Goal: Transaction & Acquisition: Purchase product/service

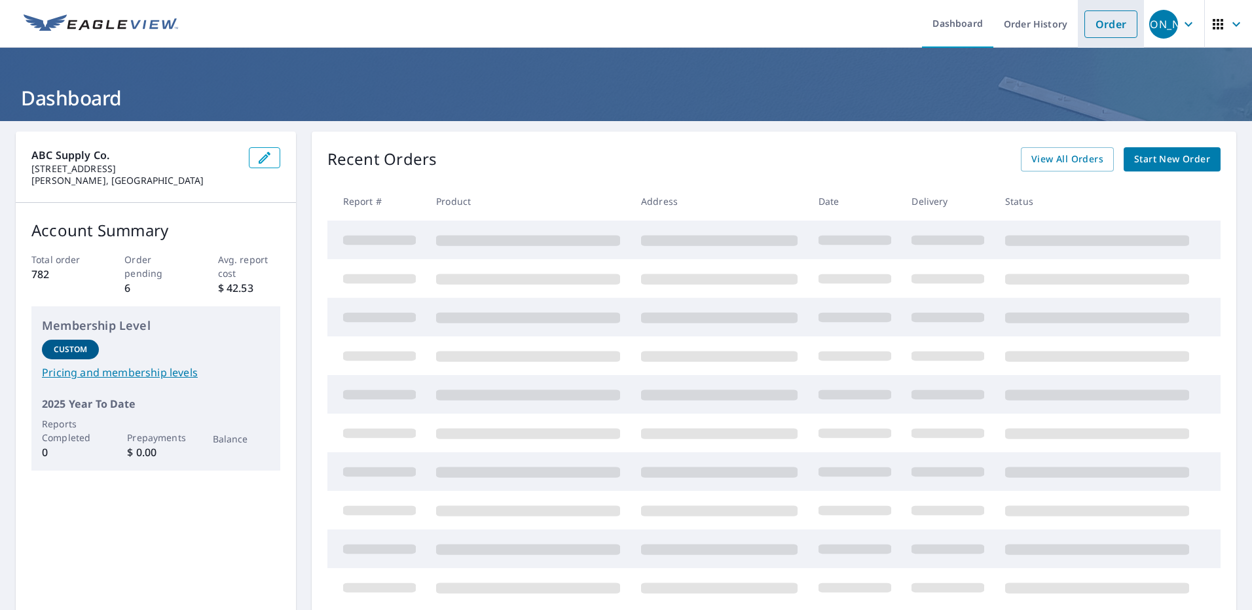
click at [1110, 27] on link "Order" at bounding box center [1111, 24] width 53 height 28
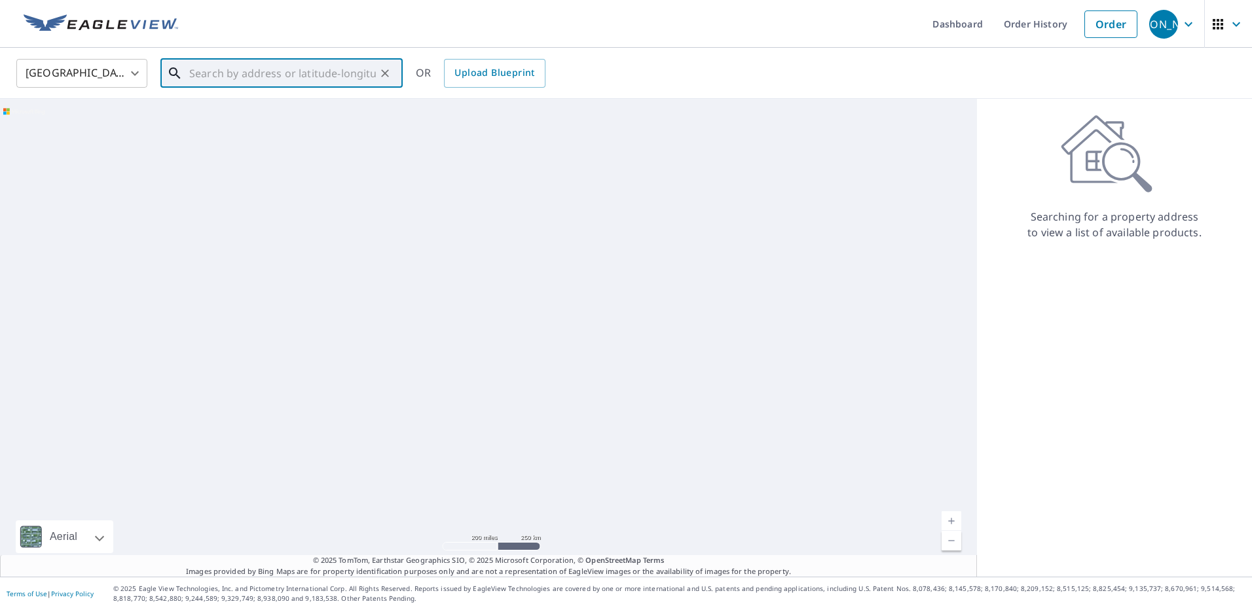
click at [228, 73] on input "text" at bounding box center [282, 73] width 187 height 37
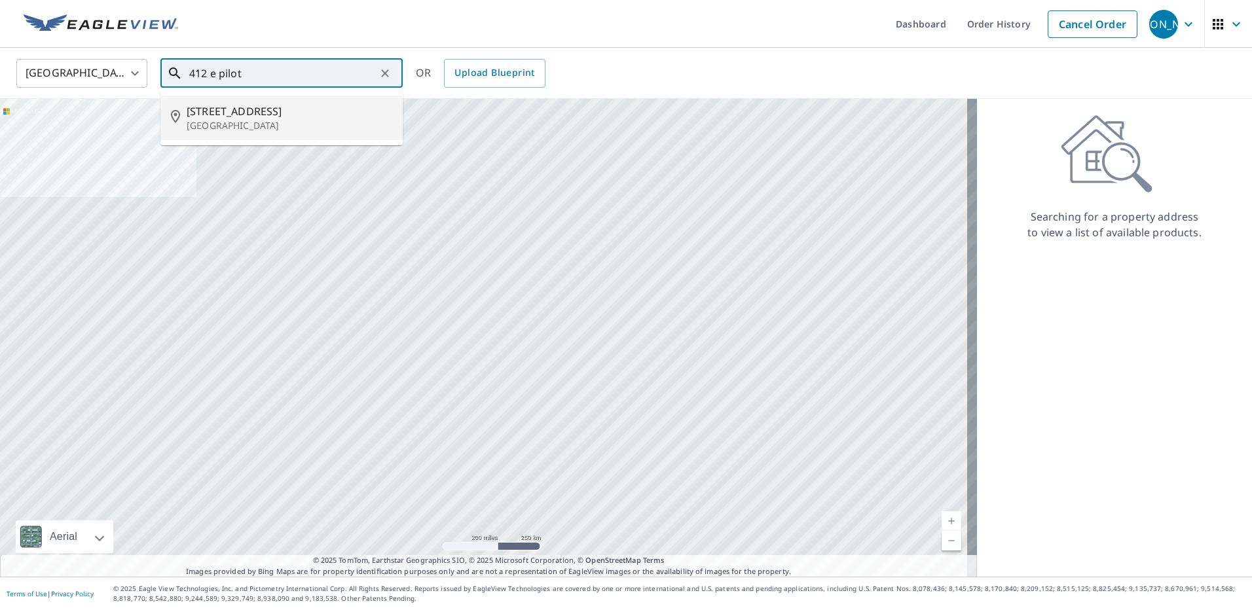
click at [246, 126] on p "[GEOGRAPHIC_DATA]" at bounding box center [290, 125] width 206 height 13
type input "[STREET_ADDRESS]"
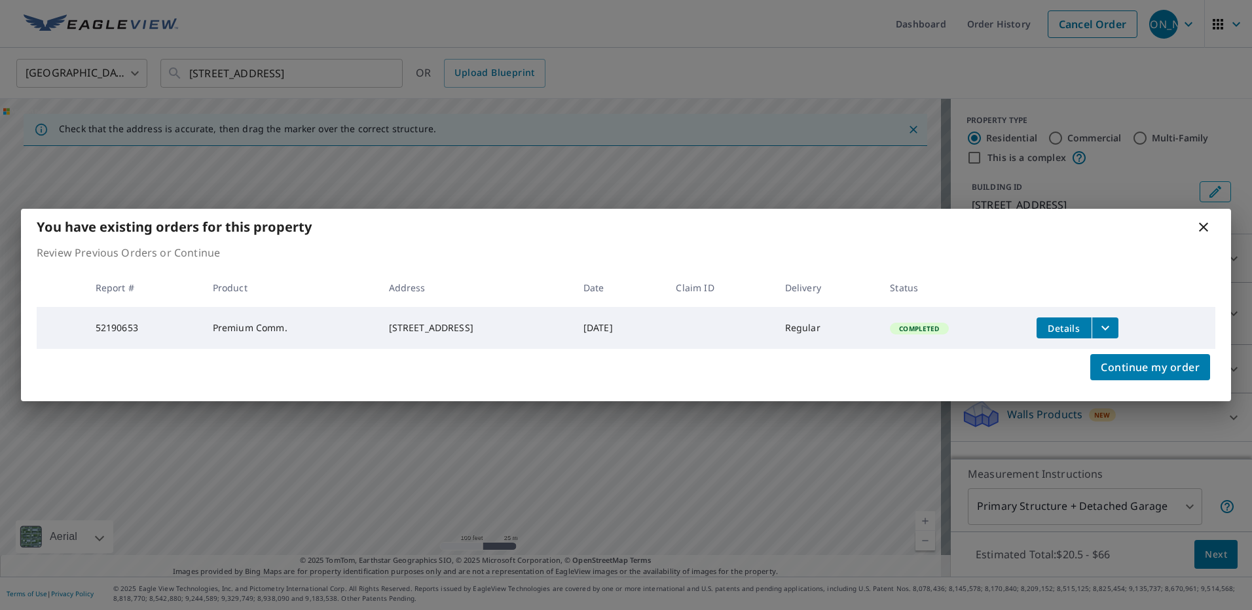
click at [1203, 226] on icon at bounding box center [1203, 227] width 9 height 9
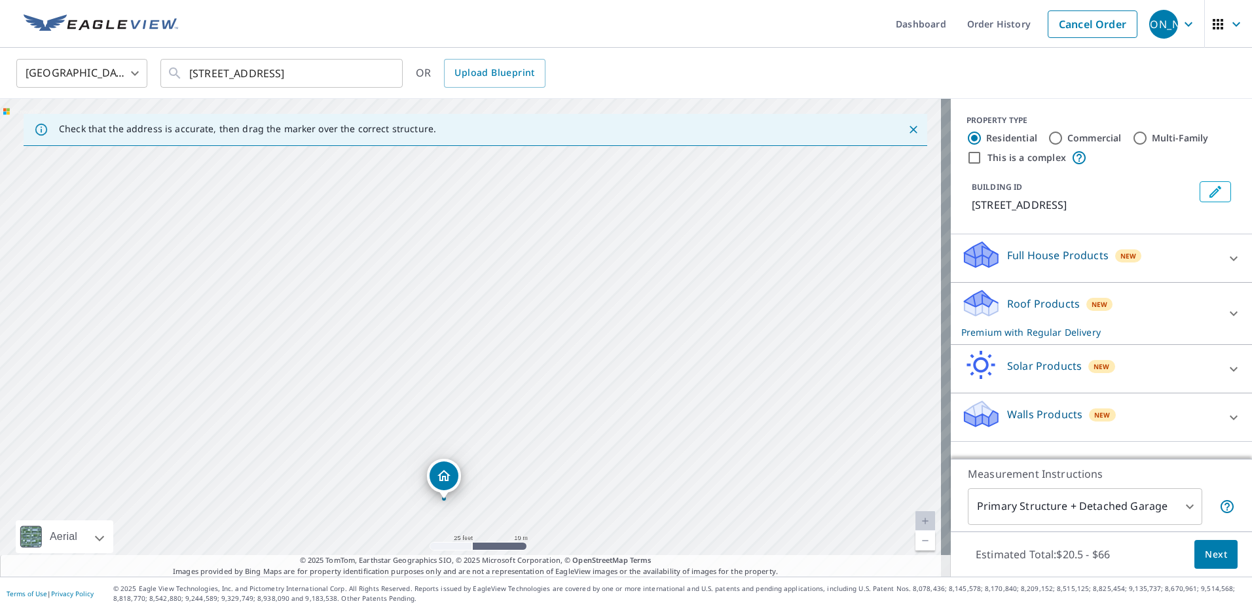
click at [529, 367] on div "[STREET_ADDRESS]" at bounding box center [475, 338] width 951 height 478
drag, startPoint x: 616, startPoint y: 205, endPoint x: 637, endPoint y: 168, distance: 42.2
click at [637, 168] on div "[STREET_ADDRESS]" at bounding box center [475, 338] width 951 height 478
drag, startPoint x: 326, startPoint y: 295, endPoint x: 417, endPoint y: 298, distance: 91.7
click at [417, 298] on div "[STREET_ADDRESS]" at bounding box center [475, 338] width 951 height 478
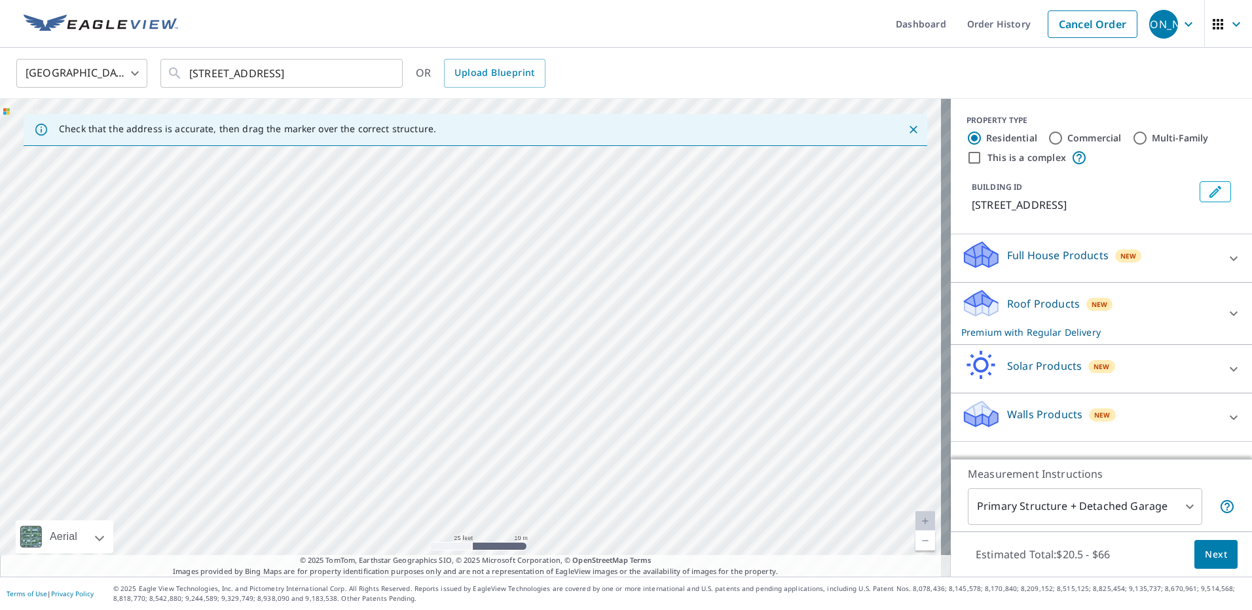
drag, startPoint x: 369, startPoint y: 217, endPoint x: 314, endPoint y: 348, distance: 142.3
click at [314, 348] on div "[STREET_ADDRESS]" at bounding box center [475, 338] width 951 height 478
click at [324, 376] on div "[STREET_ADDRESS]" at bounding box center [475, 338] width 951 height 478
click at [264, 394] on div "[STREET_ADDRESS]" at bounding box center [475, 338] width 951 height 478
drag, startPoint x: 254, startPoint y: 398, endPoint x: 242, endPoint y: 411, distance: 17.6
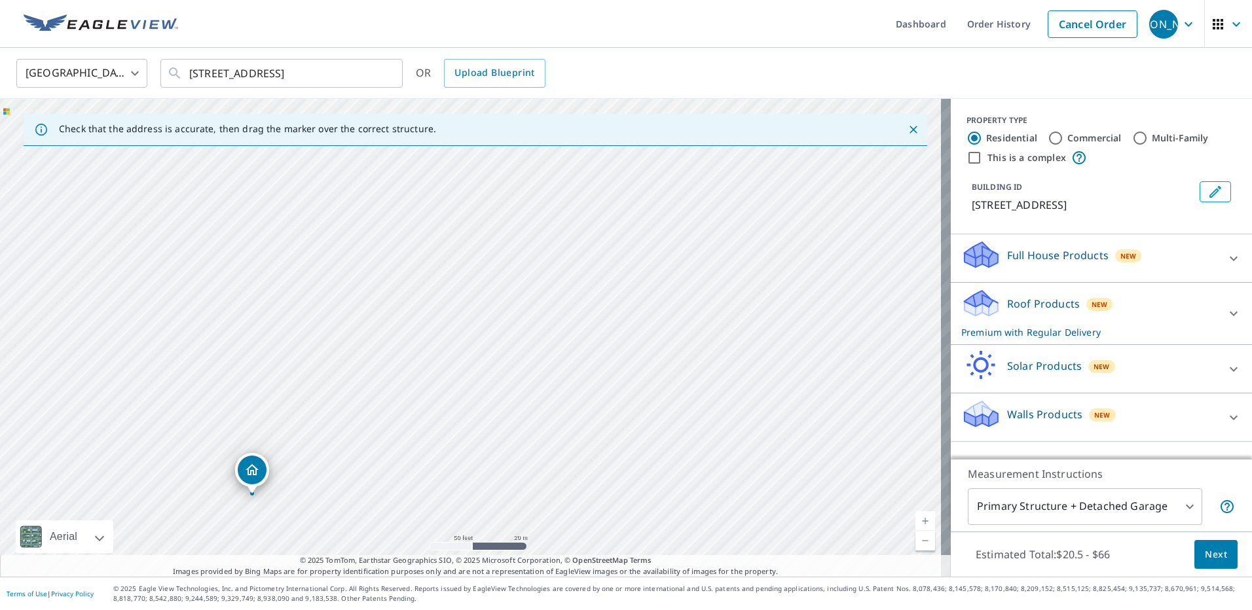
click at [242, 411] on div "[STREET_ADDRESS]" at bounding box center [475, 338] width 951 height 478
drag, startPoint x: 236, startPoint y: 360, endPoint x: 347, endPoint y: 234, distance: 167.1
click at [347, 234] on div "[STREET_ADDRESS]" at bounding box center [475, 338] width 951 height 478
click at [394, 386] on div "[STREET_ADDRESS]" at bounding box center [475, 338] width 951 height 478
drag, startPoint x: 374, startPoint y: 342, endPoint x: 296, endPoint y: 423, distance: 112.6
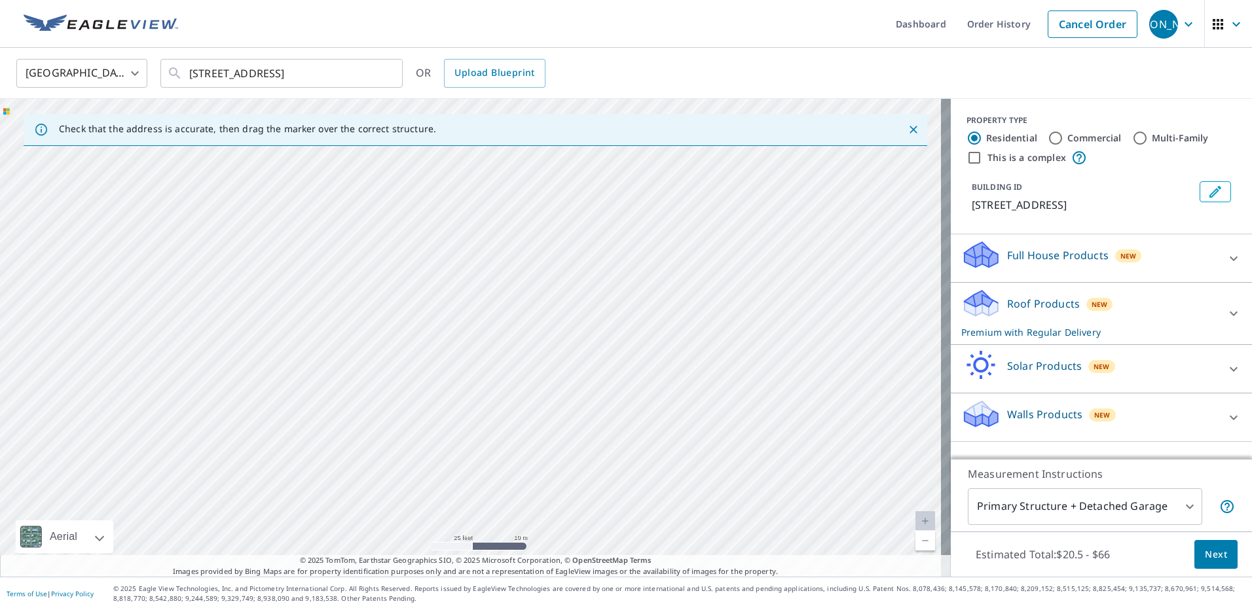
click at [296, 423] on div "[STREET_ADDRESS]" at bounding box center [475, 338] width 951 height 478
drag, startPoint x: 529, startPoint y: 447, endPoint x: 385, endPoint y: 273, distance: 225.2
click at [385, 274] on div "[STREET_ADDRESS]" at bounding box center [475, 338] width 951 height 478
drag, startPoint x: 637, startPoint y: 226, endPoint x: 599, endPoint y: 335, distance: 115.8
click at [599, 335] on div "[STREET_ADDRESS]" at bounding box center [475, 338] width 951 height 478
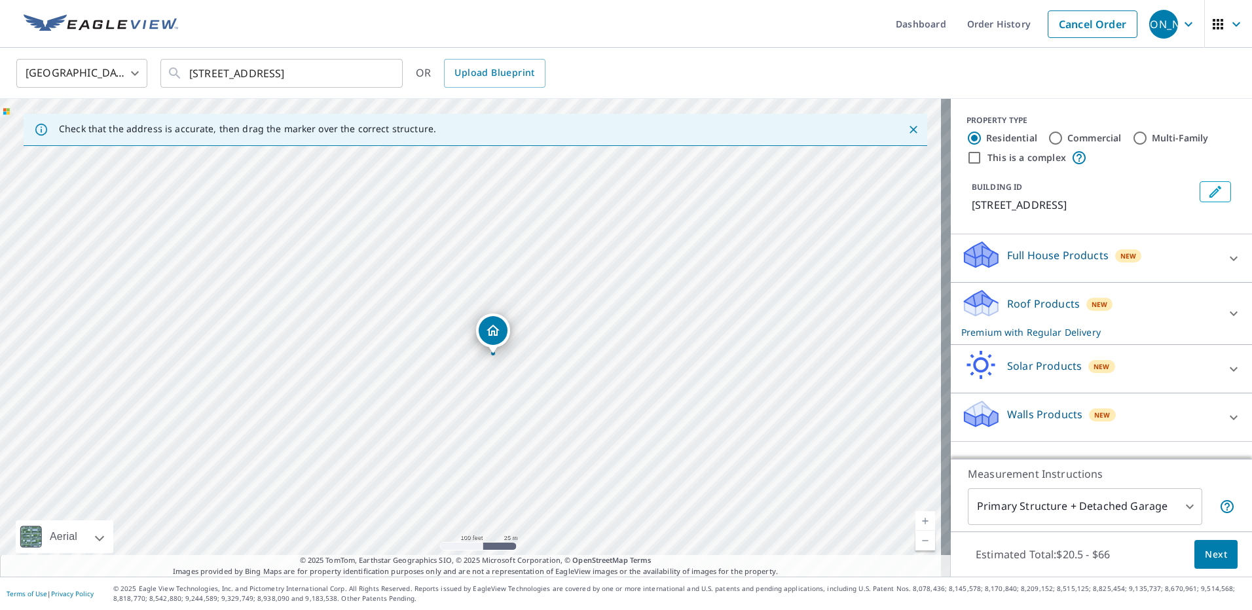
drag, startPoint x: 534, startPoint y: 326, endPoint x: 534, endPoint y: 280, distance: 45.9
click at [534, 280] on div "[STREET_ADDRESS]" at bounding box center [475, 338] width 951 height 478
drag, startPoint x: 576, startPoint y: 409, endPoint x: 583, endPoint y: 459, distance: 50.3
click at [583, 459] on div "[STREET_ADDRESS]" at bounding box center [475, 338] width 951 height 478
drag, startPoint x: 601, startPoint y: 353, endPoint x: 489, endPoint y: 430, distance: 135.7
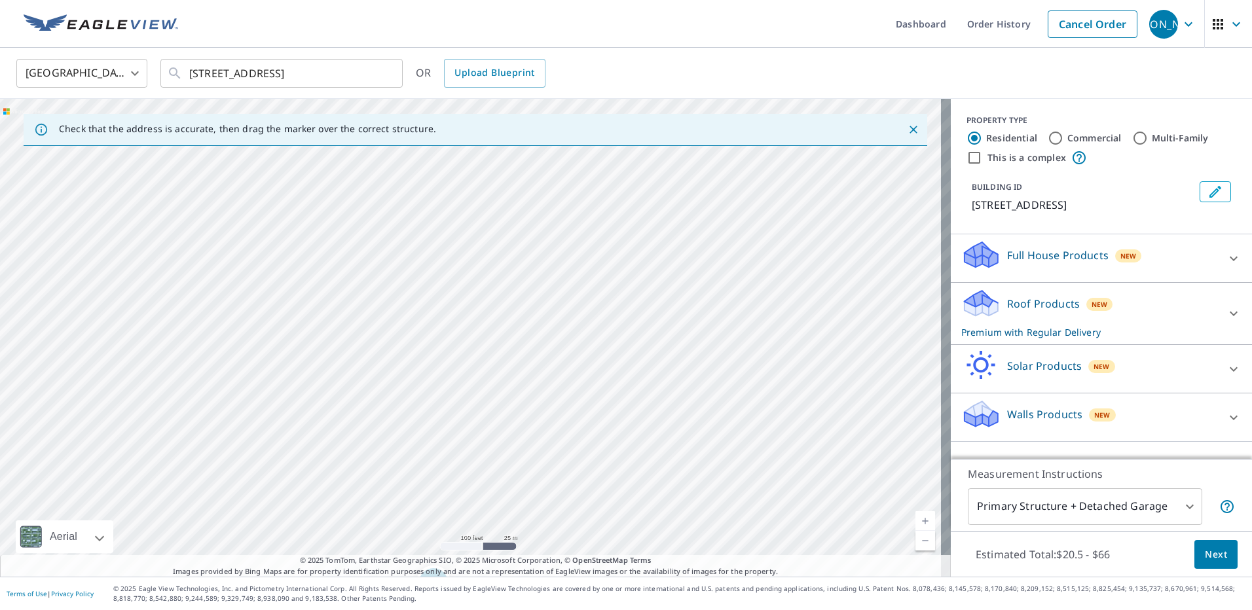
click at [489, 430] on div "[STREET_ADDRESS]" at bounding box center [475, 338] width 951 height 478
drag, startPoint x: 576, startPoint y: 383, endPoint x: 504, endPoint y: 452, distance: 100.1
click at [504, 452] on div "[STREET_ADDRESS]" at bounding box center [475, 338] width 951 height 478
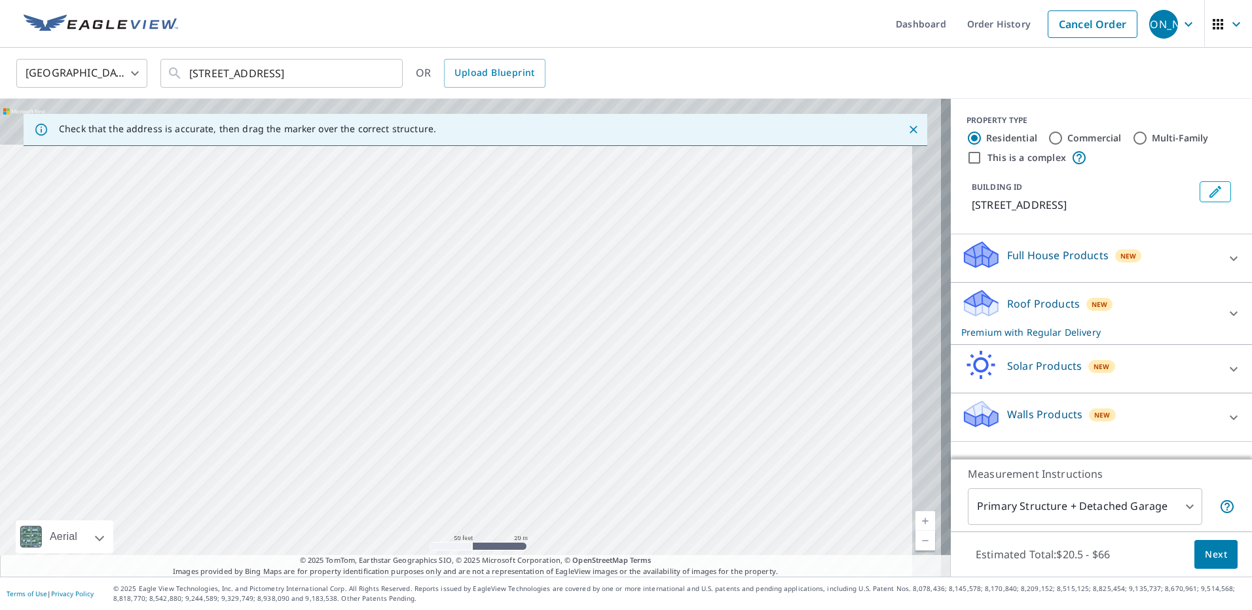
drag, startPoint x: 508, startPoint y: 348, endPoint x: 495, endPoint y: 372, distance: 27.2
click at [495, 372] on div "[STREET_ADDRESS]" at bounding box center [475, 338] width 951 height 478
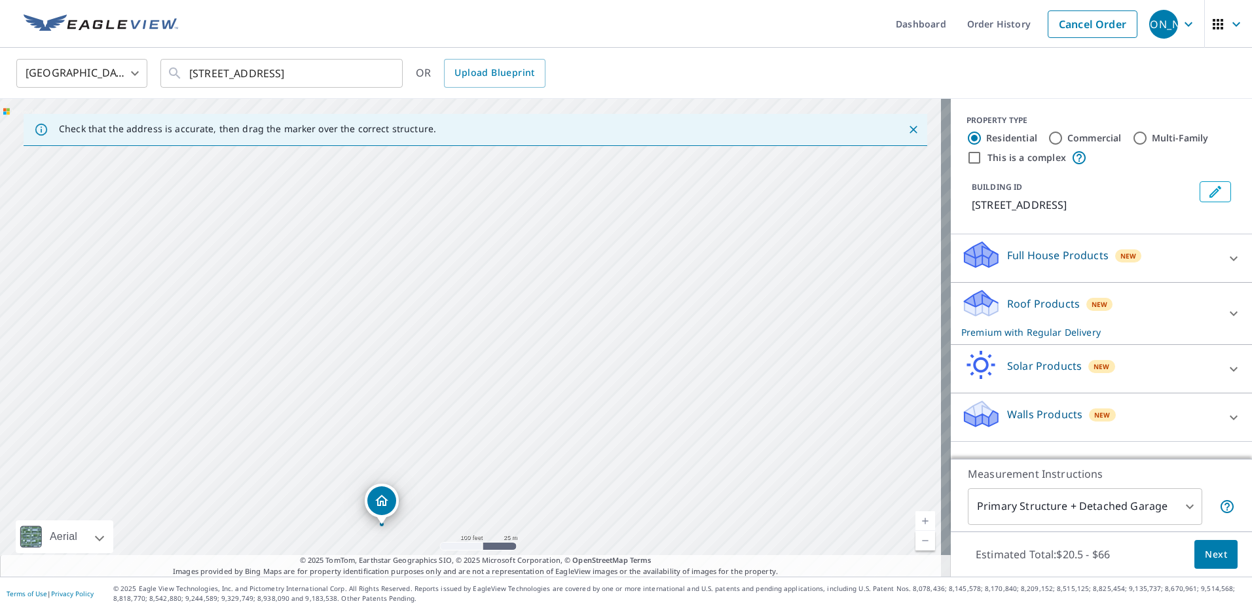
drag, startPoint x: 411, startPoint y: 404, endPoint x: 472, endPoint y: 277, distance: 140.9
click at [472, 277] on div "[STREET_ADDRESS]" at bounding box center [475, 338] width 951 height 478
drag, startPoint x: 383, startPoint y: 500, endPoint x: 449, endPoint y: 200, distance: 306.6
drag, startPoint x: 586, startPoint y: 352, endPoint x: 489, endPoint y: 457, distance: 142.8
click at [489, 457] on div "[STREET_ADDRESS]" at bounding box center [475, 338] width 951 height 478
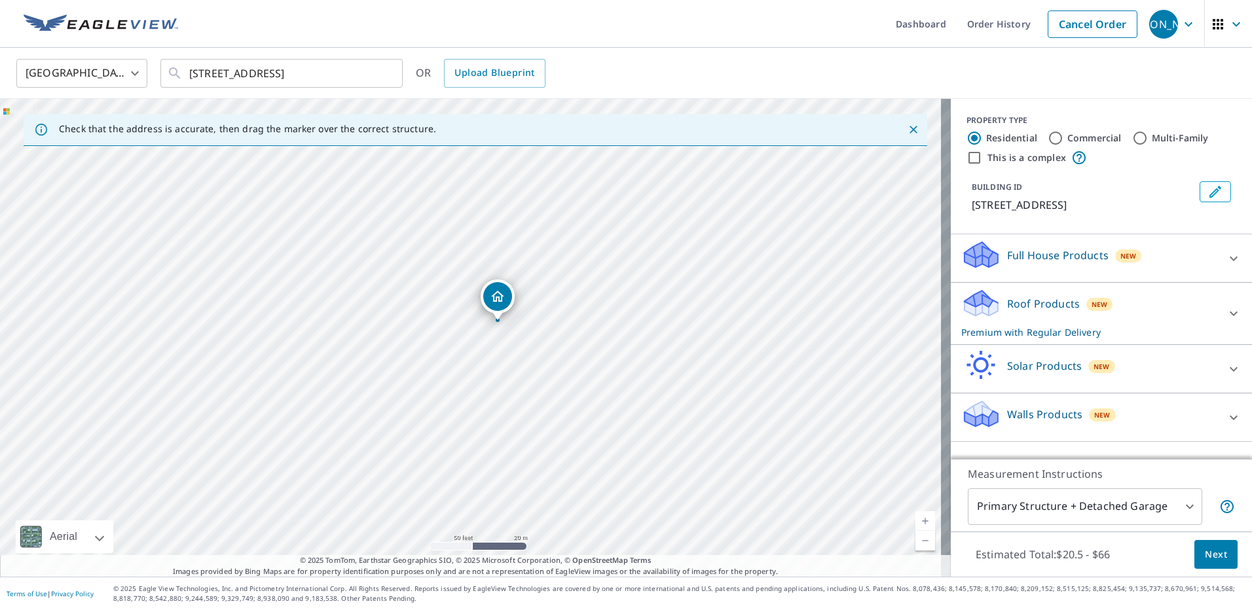
drag, startPoint x: 529, startPoint y: 455, endPoint x: 572, endPoint y: 394, distance: 75.2
click at [582, 392] on div "[STREET_ADDRESS]" at bounding box center [475, 338] width 951 height 478
click at [550, 373] on div "[STREET_ADDRESS]" at bounding box center [475, 338] width 951 height 478
click at [967, 159] on input "This is a complex" at bounding box center [975, 158] width 16 height 16
checkbox input "true"
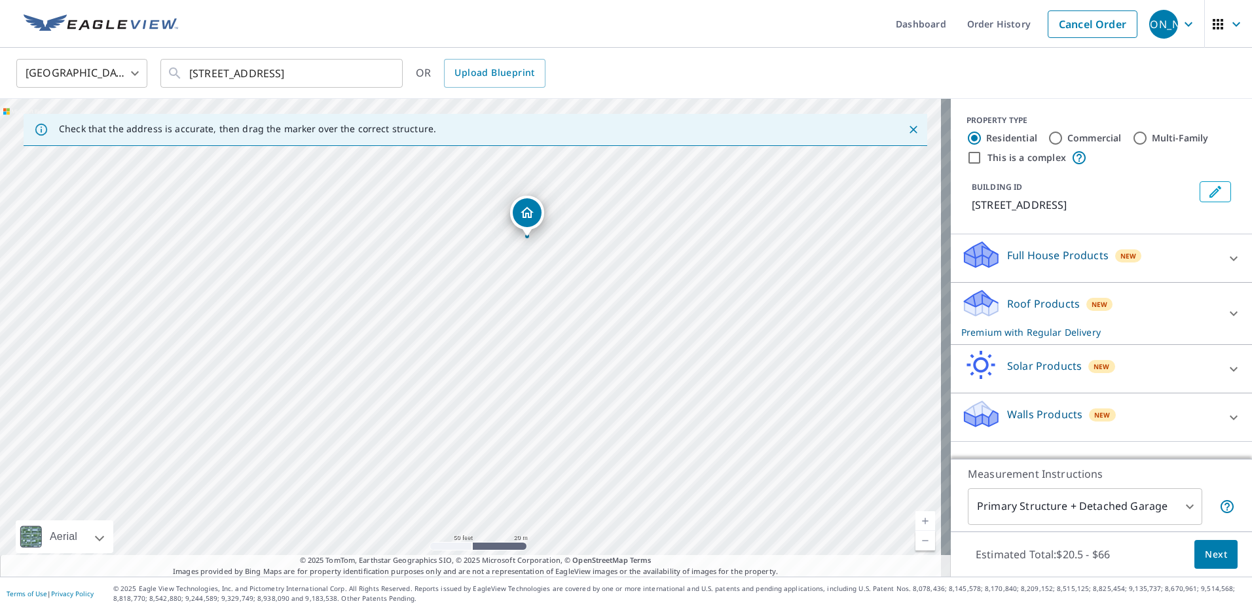
radio input "false"
radio input "true"
type input "4"
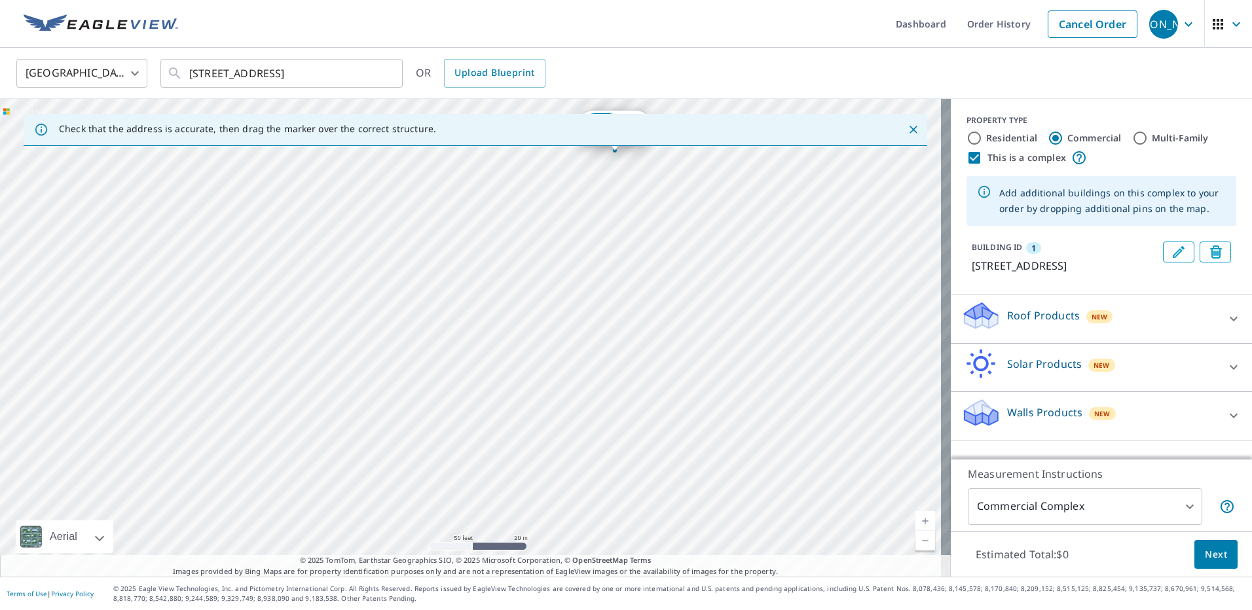
drag, startPoint x: 548, startPoint y: 400, endPoint x: 624, endPoint y: 227, distance: 189.1
click at [624, 227] on div "1 [STREET_ADDRESS]" at bounding box center [475, 338] width 951 height 478
drag, startPoint x: 675, startPoint y: 255, endPoint x: 671, endPoint y: 192, distance: 63.6
click at [671, 193] on div "1 [STREET_ADDRESS]" at bounding box center [475, 338] width 951 height 478
drag, startPoint x: 571, startPoint y: 341, endPoint x: 565, endPoint y: 302, distance: 39.7
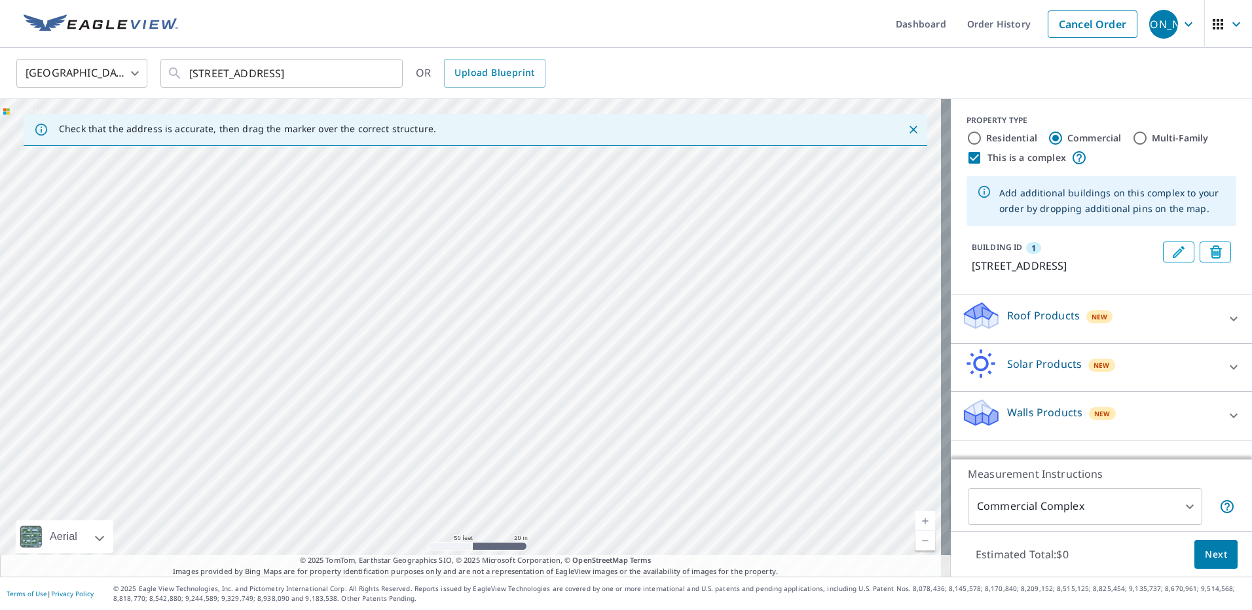
click at [565, 302] on div "1 [STREET_ADDRESS]" at bounding box center [475, 338] width 951 height 478
drag, startPoint x: 566, startPoint y: 241, endPoint x: 547, endPoint y: 286, distance: 49.0
click at [528, 343] on div "1 [STREET_ADDRESS]" at bounding box center [475, 338] width 951 height 478
drag, startPoint x: 649, startPoint y: 191, endPoint x: 474, endPoint y: 361, distance: 243.7
click at [475, 361] on div "1 [STREET_ADDRESS]" at bounding box center [475, 338] width 951 height 478
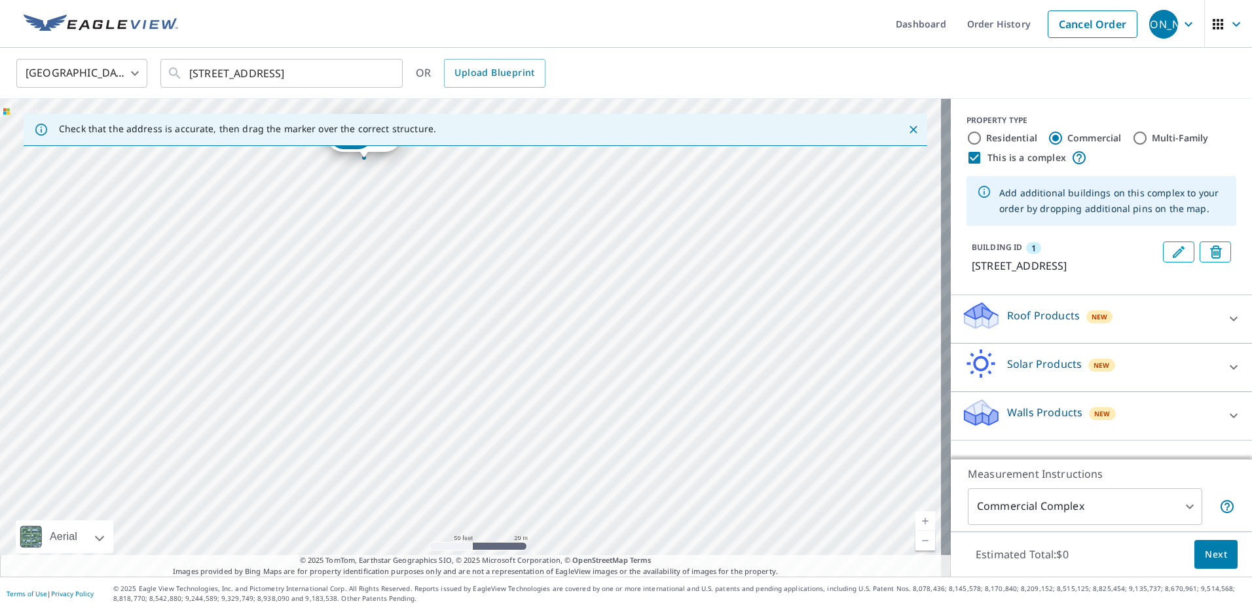
drag, startPoint x: 475, startPoint y: 346, endPoint x: 469, endPoint y: 354, distance: 10.4
click at [469, 354] on div "1 [STREET_ADDRESS]" at bounding box center [475, 338] width 951 height 478
click at [412, 390] on div "1 [STREET_ADDRESS]" at bounding box center [475, 338] width 951 height 478
click at [274, 356] on div "1 [STREET_ADDRESS]" at bounding box center [475, 338] width 951 height 478
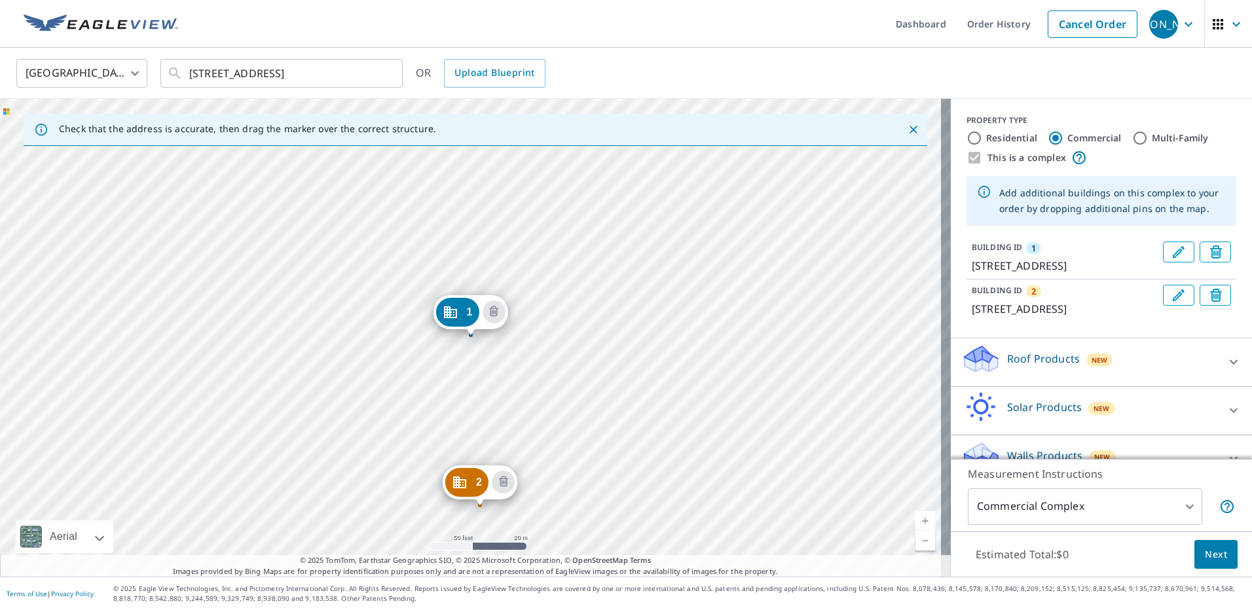
drag, startPoint x: 436, startPoint y: 429, endPoint x: 466, endPoint y: 491, distance: 68.5
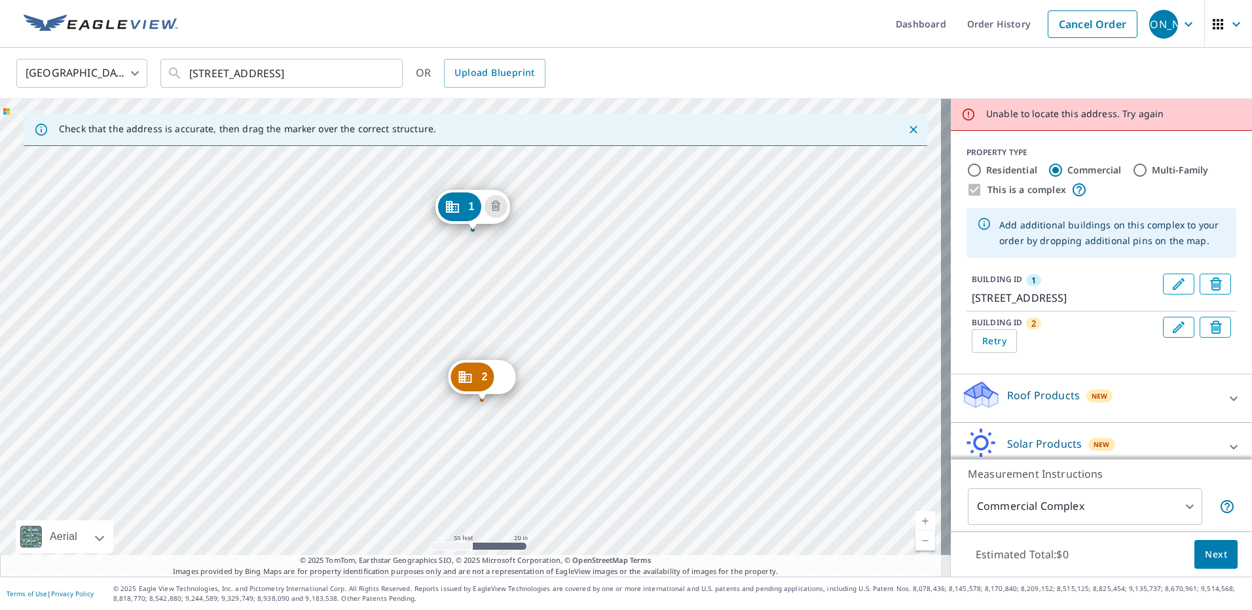
drag, startPoint x: 572, startPoint y: 495, endPoint x: 574, endPoint y: 390, distance: 105.5
click at [574, 390] on div "2 Try again 1 [STREET_ADDRESS]" at bounding box center [475, 338] width 951 height 478
click at [972, 347] on button "Retry" at bounding box center [994, 341] width 45 height 24
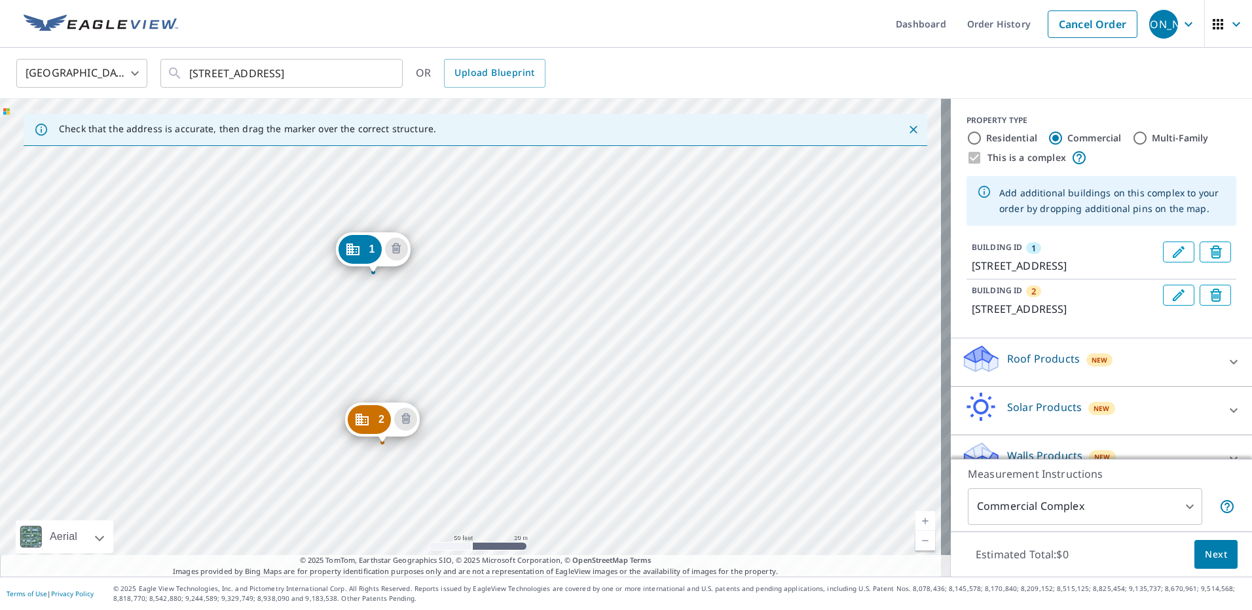
drag, startPoint x: 576, startPoint y: 381, endPoint x: 540, endPoint y: 410, distance: 45.6
click at [540, 410] on div "2 [STREET_ADDRESS] 1 [STREET_ADDRESS]" at bounding box center [475, 338] width 951 height 478
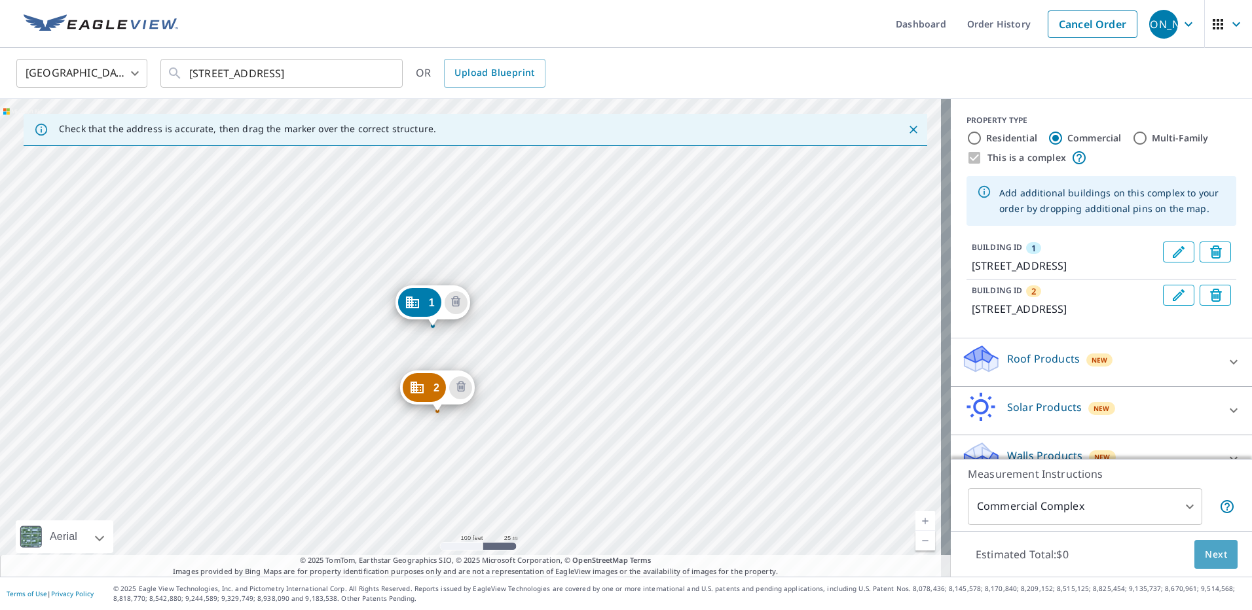
click at [1205, 548] on span "Next" at bounding box center [1216, 555] width 22 height 16
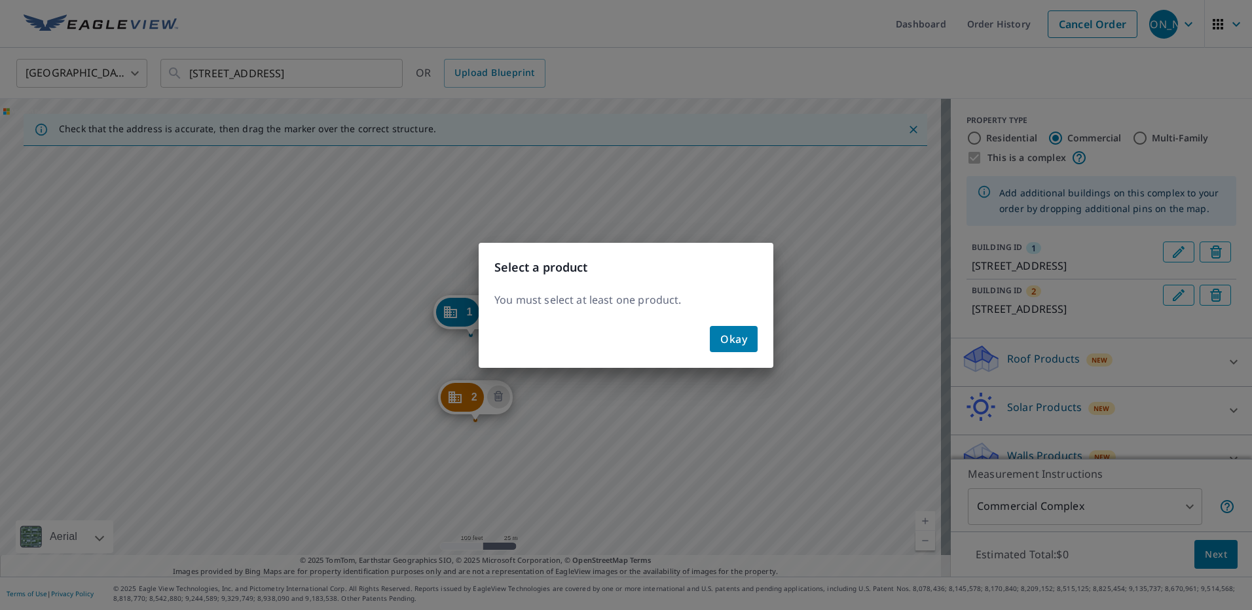
click at [739, 339] on span "Okay" at bounding box center [734, 339] width 27 height 18
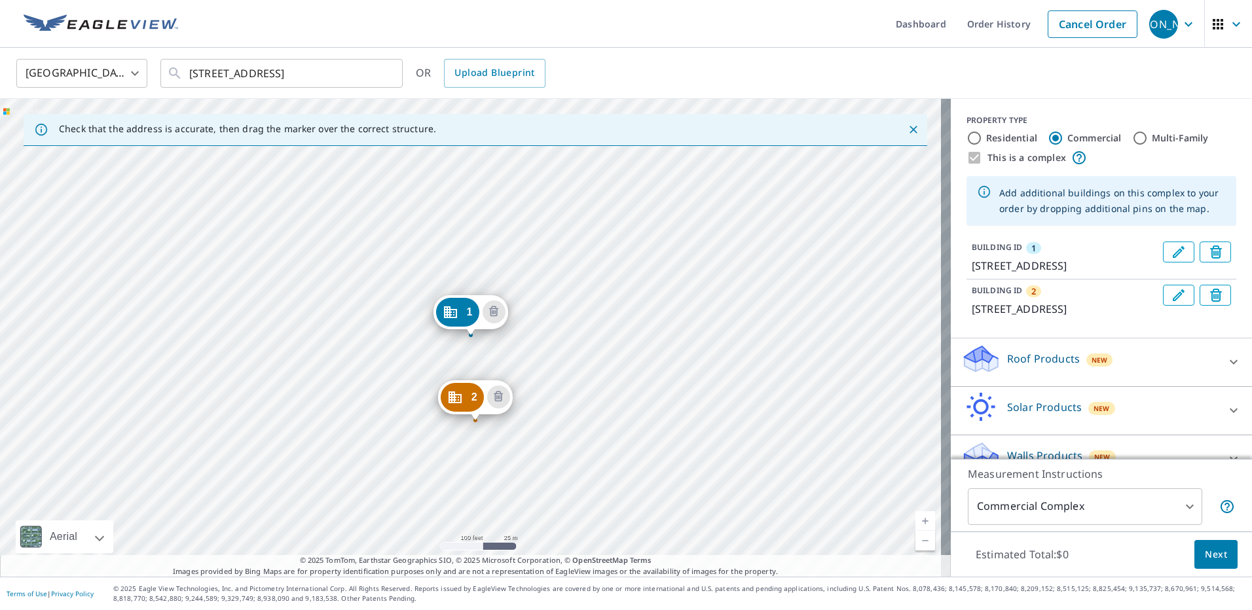
scroll to position [25, 0]
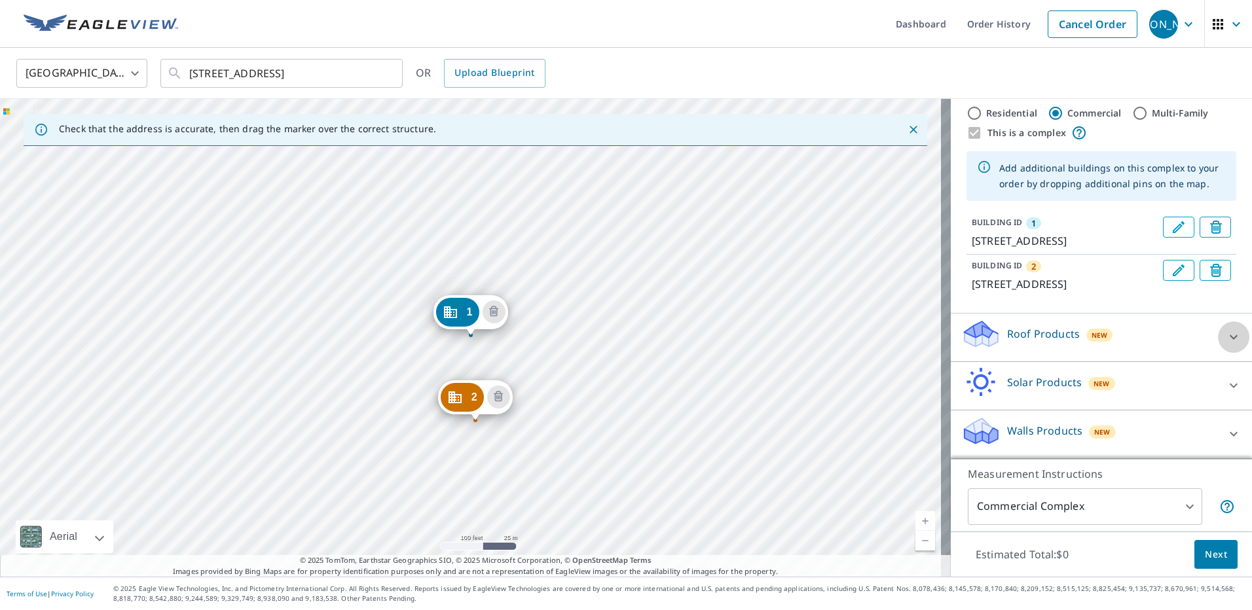
click at [1226, 343] on icon at bounding box center [1234, 337] width 16 height 16
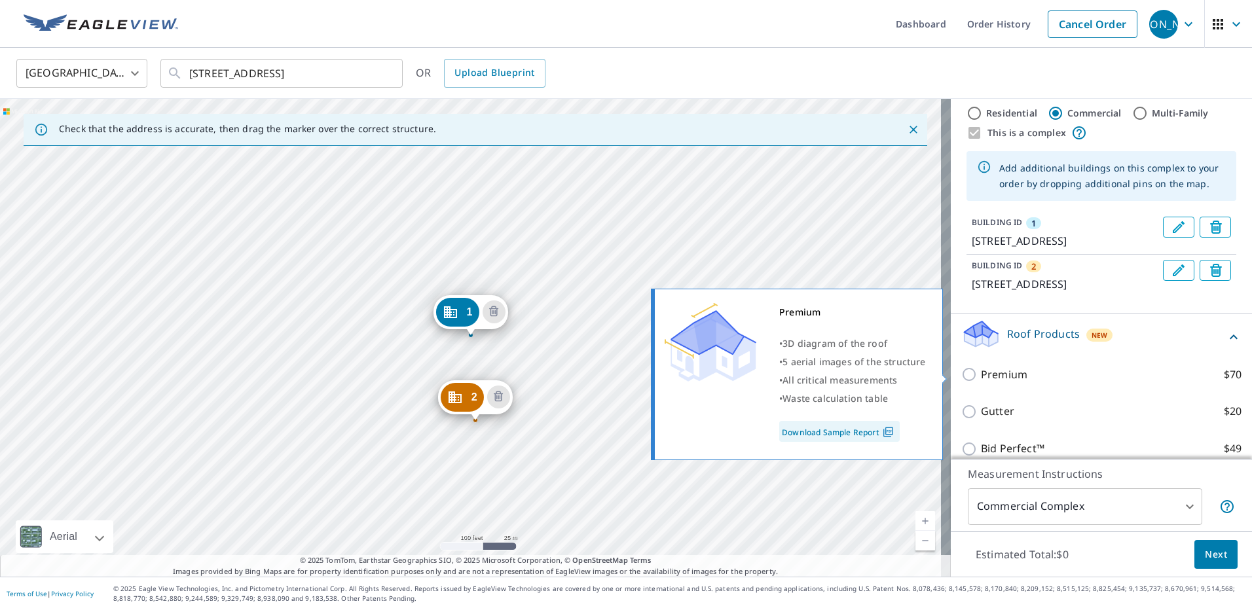
click at [962, 376] on input "Premium $70" at bounding box center [972, 375] width 20 height 16
checkbox input "true"
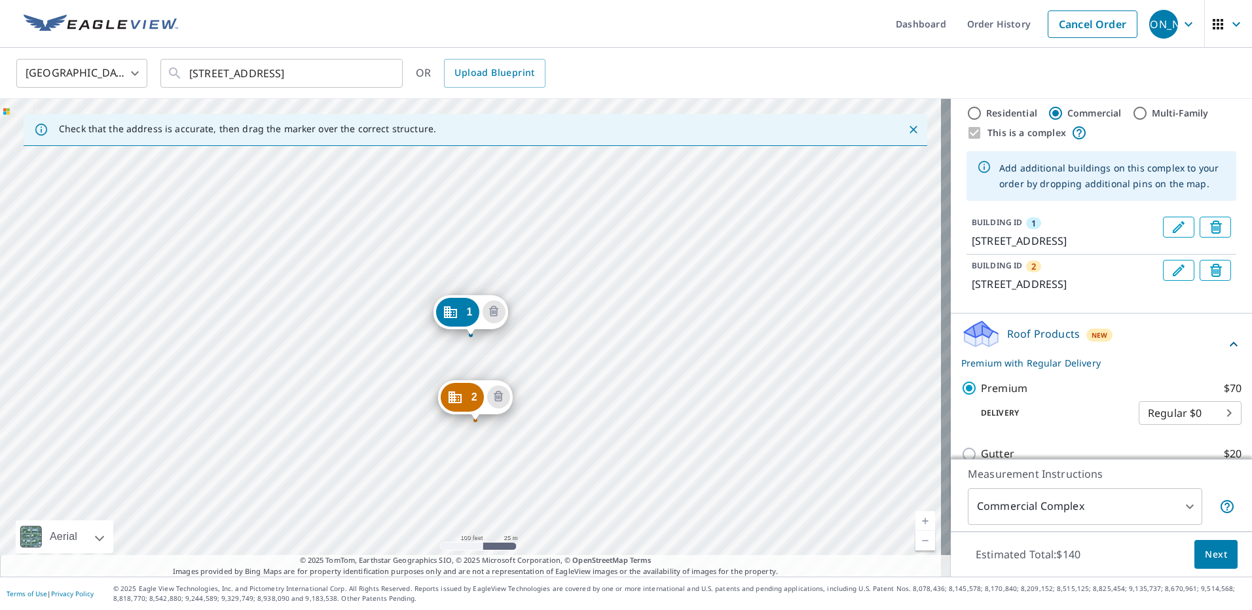
click at [1205, 548] on span "Next" at bounding box center [1216, 555] width 22 height 16
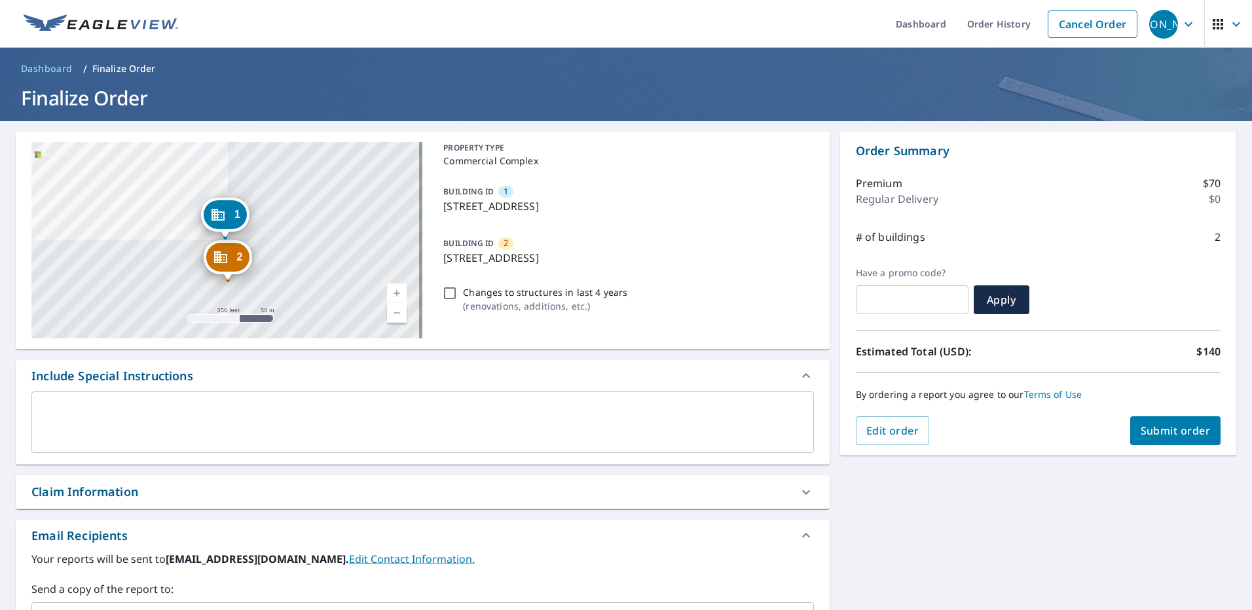
scroll to position [197, 0]
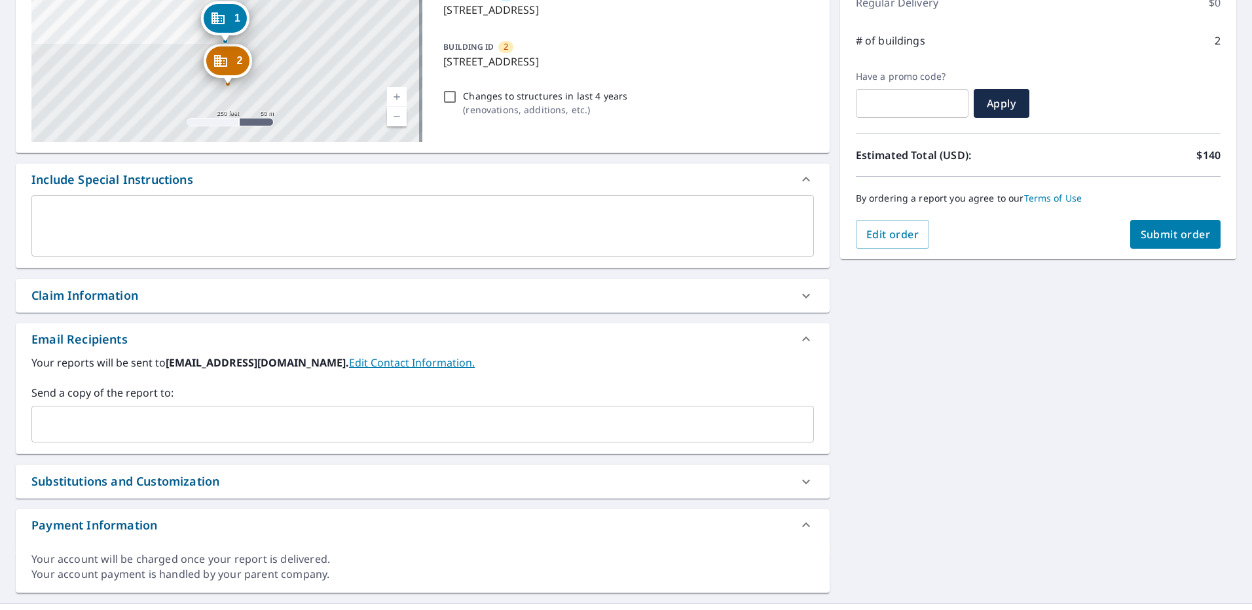
click at [212, 419] on input "text" at bounding box center [412, 424] width 751 height 25
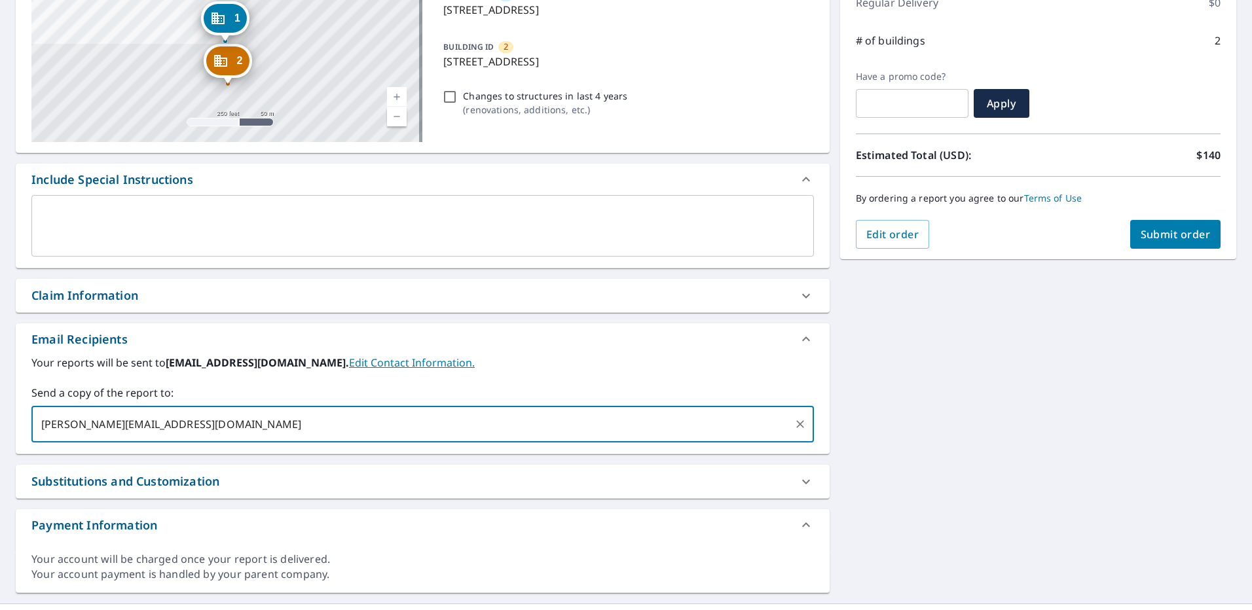
type input "[PERSON_NAME][EMAIL_ADDRESS][DOMAIN_NAME]"
click at [1190, 240] on span "Submit order" at bounding box center [1176, 234] width 70 height 14
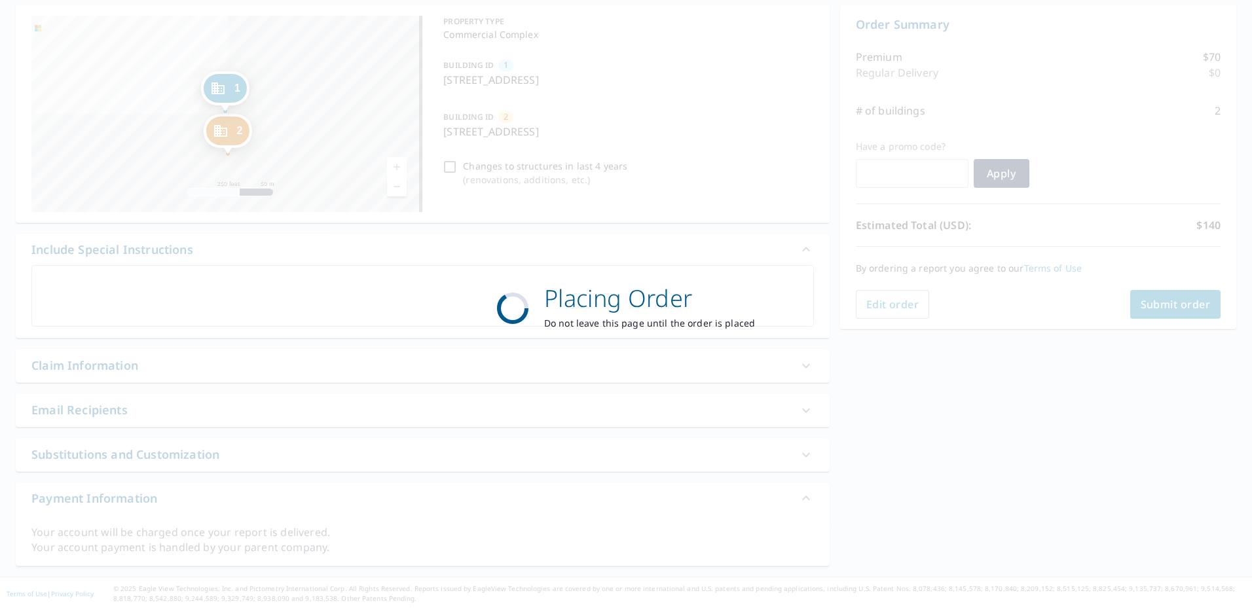
scroll to position [126, 0]
